Goal: Task Accomplishment & Management: Use online tool/utility

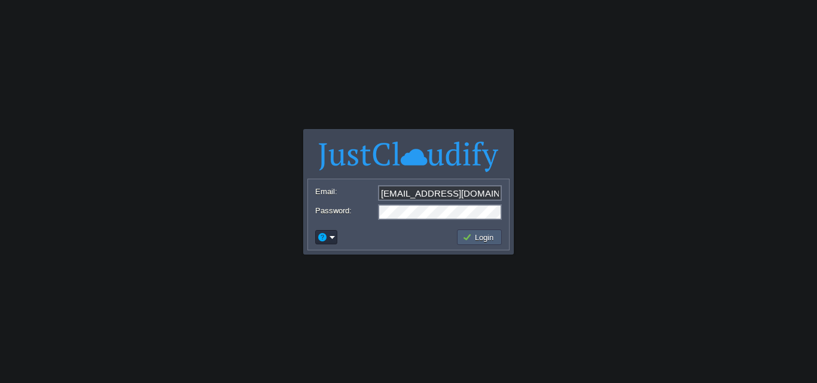
click at [479, 239] on button "Login" at bounding box center [479, 237] width 35 height 11
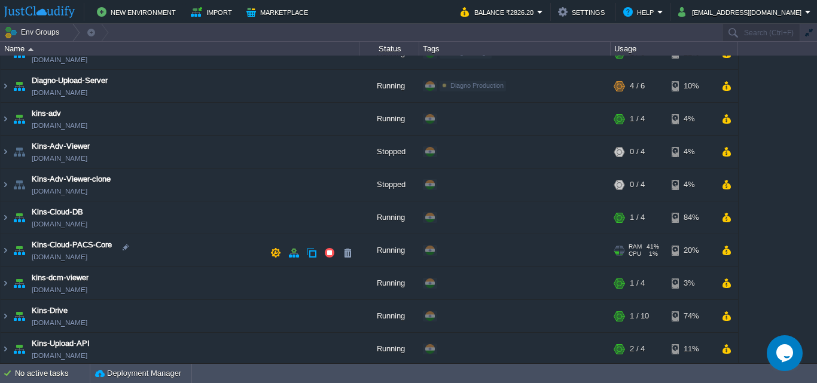
scroll to position [179, 0]
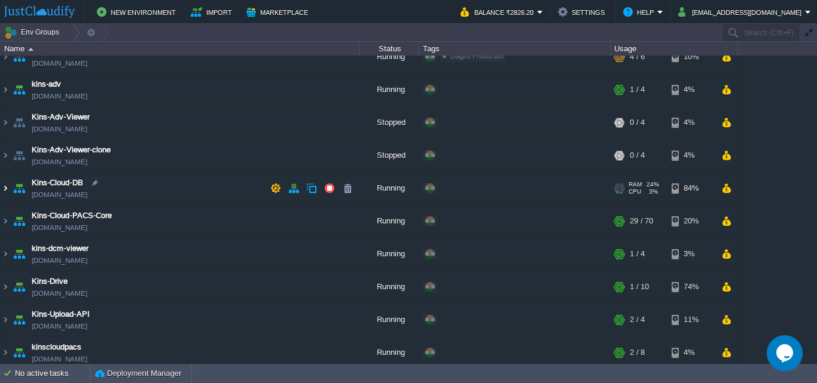
click at [3, 187] on img at bounding box center [6, 188] width 10 height 32
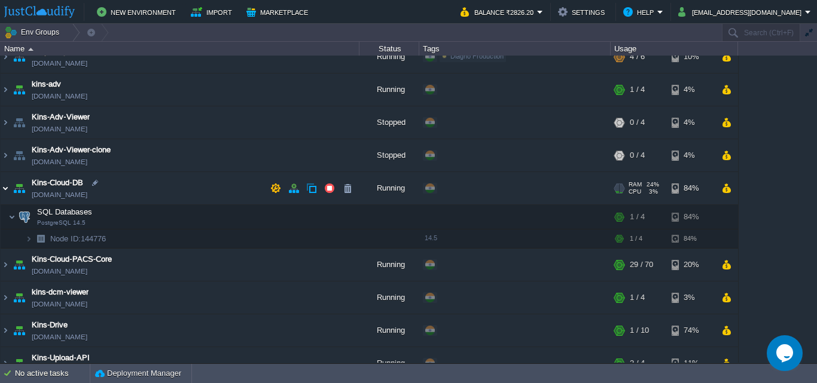
click at [3, 187] on img at bounding box center [6, 188] width 10 height 32
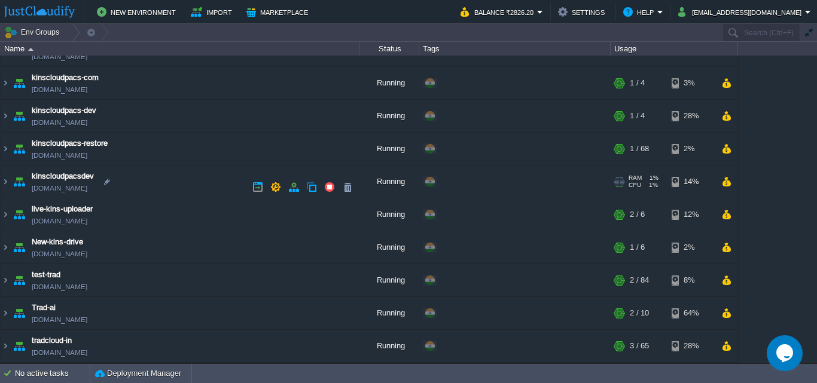
scroll to position [482, 0]
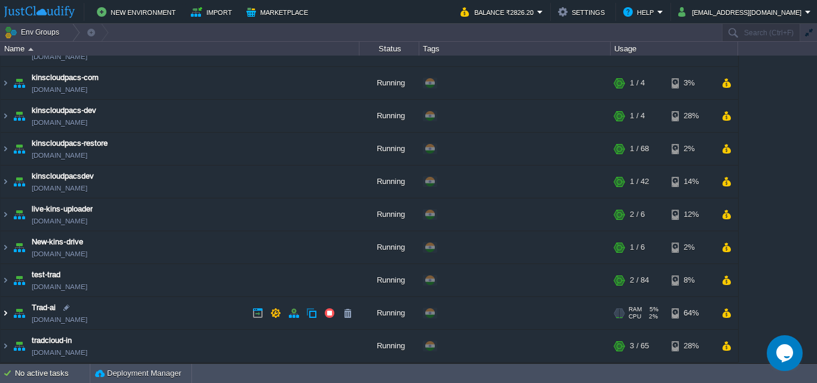
click at [9, 313] on img at bounding box center [6, 313] width 10 height 32
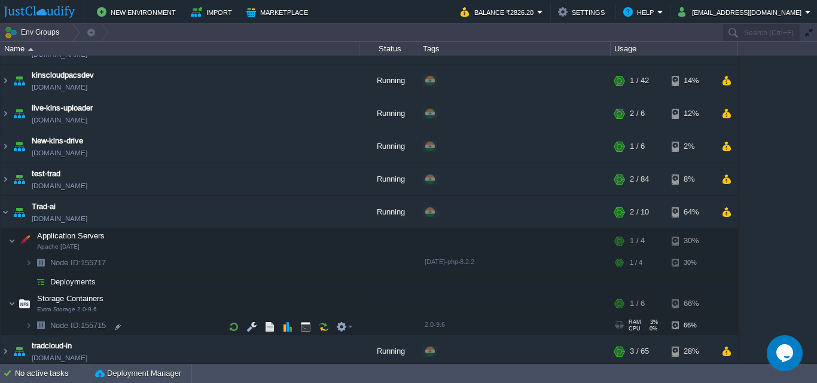
scroll to position [588, 0]
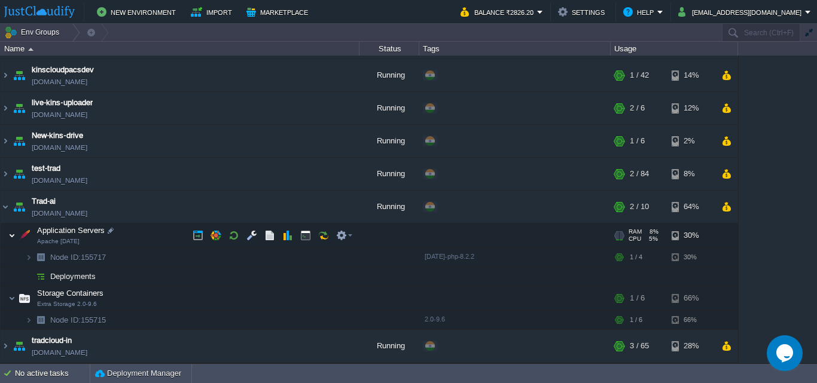
click at [11, 237] on img at bounding box center [11, 236] width 7 height 24
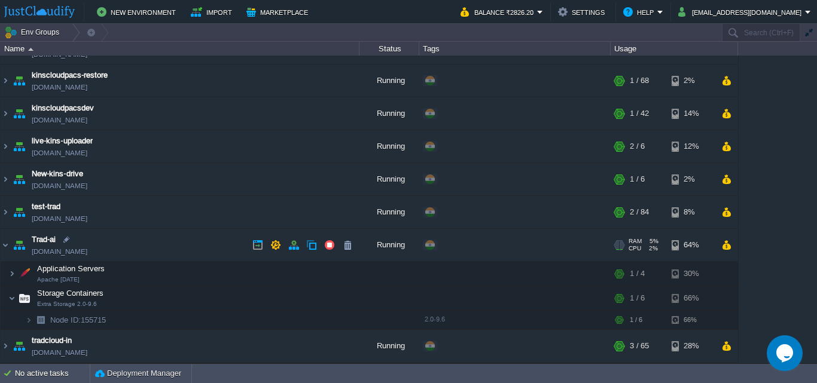
scroll to position [550, 0]
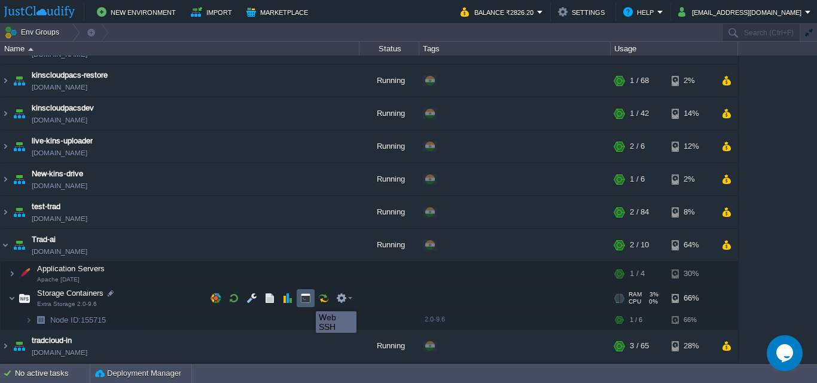
click at [307, 300] on button "button" at bounding box center [305, 298] width 11 height 11
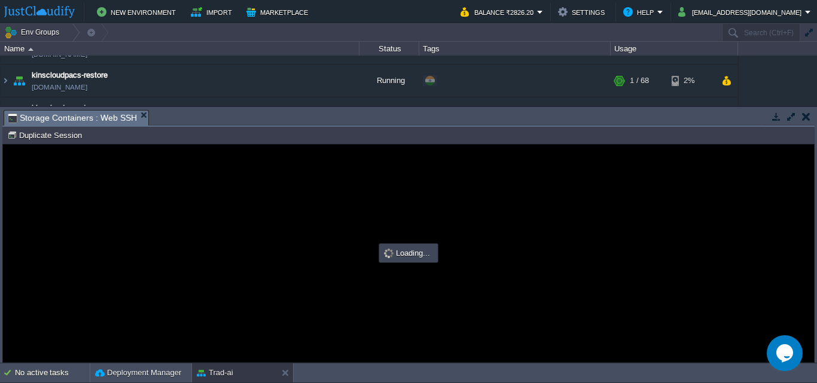
scroll to position [0, 0]
type input "#000000"
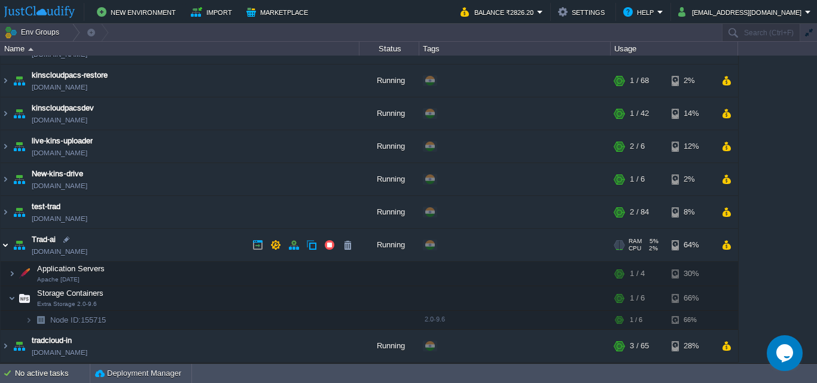
click at [5, 242] on img at bounding box center [6, 245] width 10 height 32
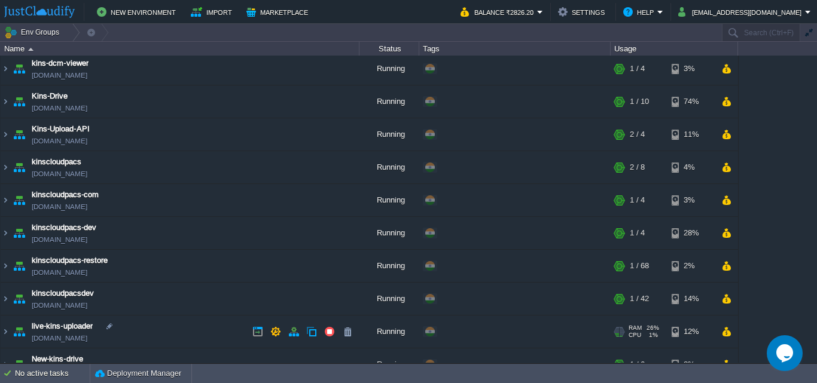
scroll to position [362, 0]
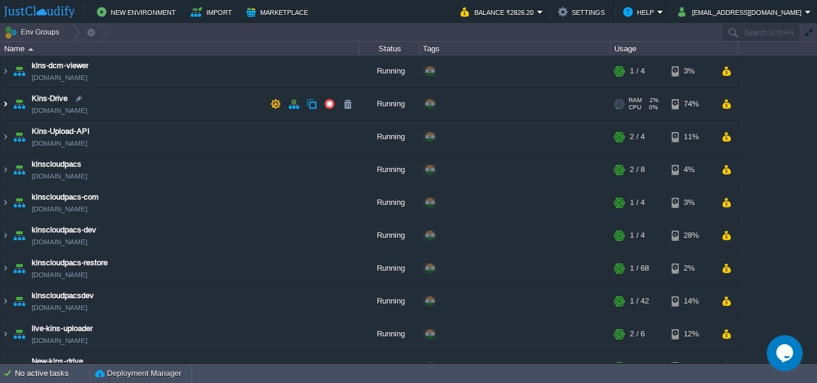
click at [5, 102] on img at bounding box center [6, 104] width 10 height 32
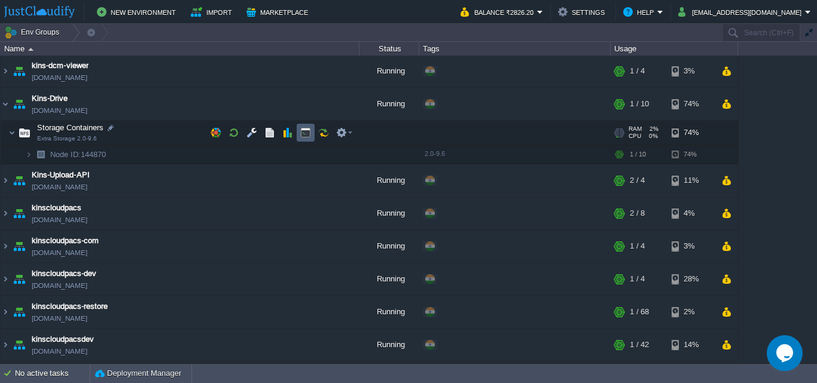
click at [302, 127] on td at bounding box center [306, 133] width 18 height 18
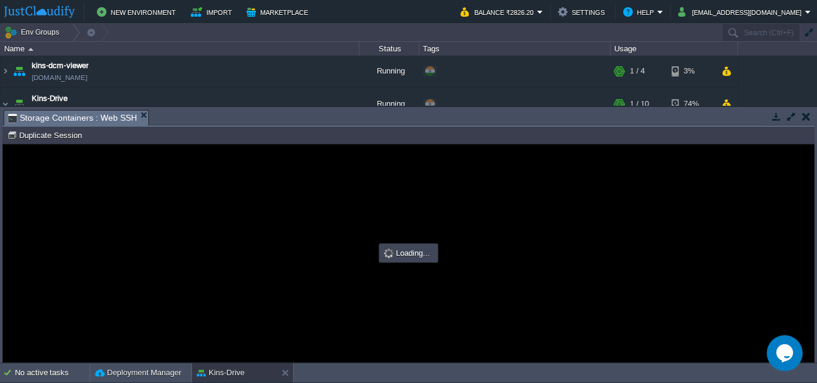
scroll to position [0, 0]
type input "#000000"
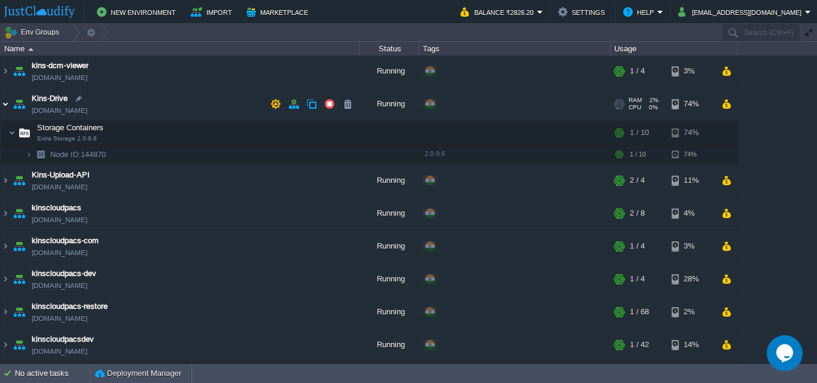
click at [6, 103] on img at bounding box center [6, 104] width 10 height 32
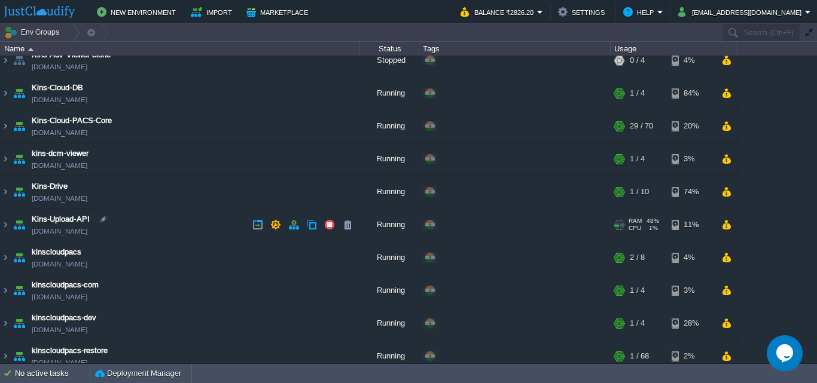
scroll to position [243, 0]
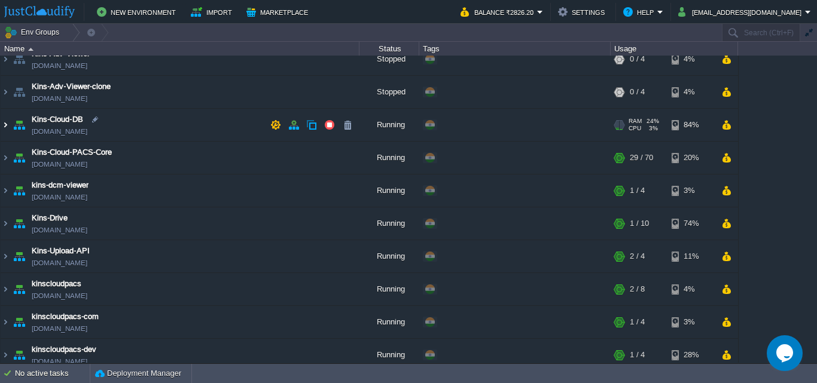
click at [5, 124] on img at bounding box center [6, 125] width 10 height 32
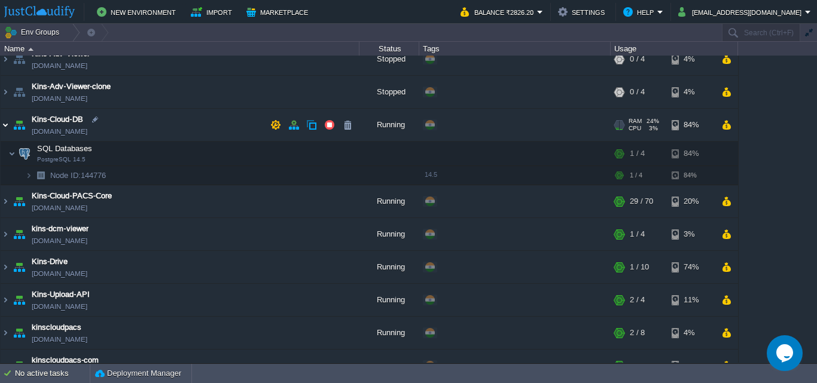
click at [10, 124] on img at bounding box center [6, 125] width 10 height 32
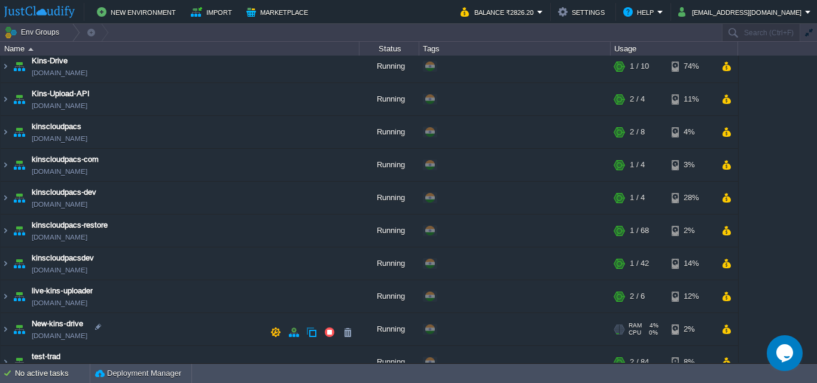
scroll to position [419, 0]
